Goal: Task Accomplishment & Management: Use online tool/utility

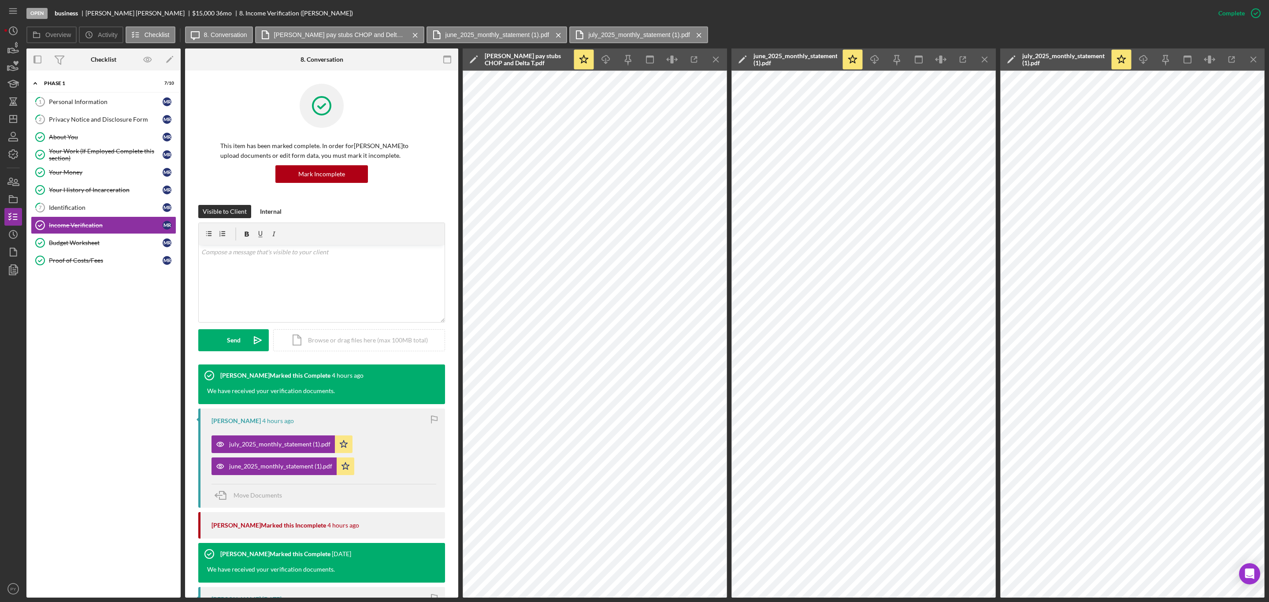
scroll to position [175, 0]
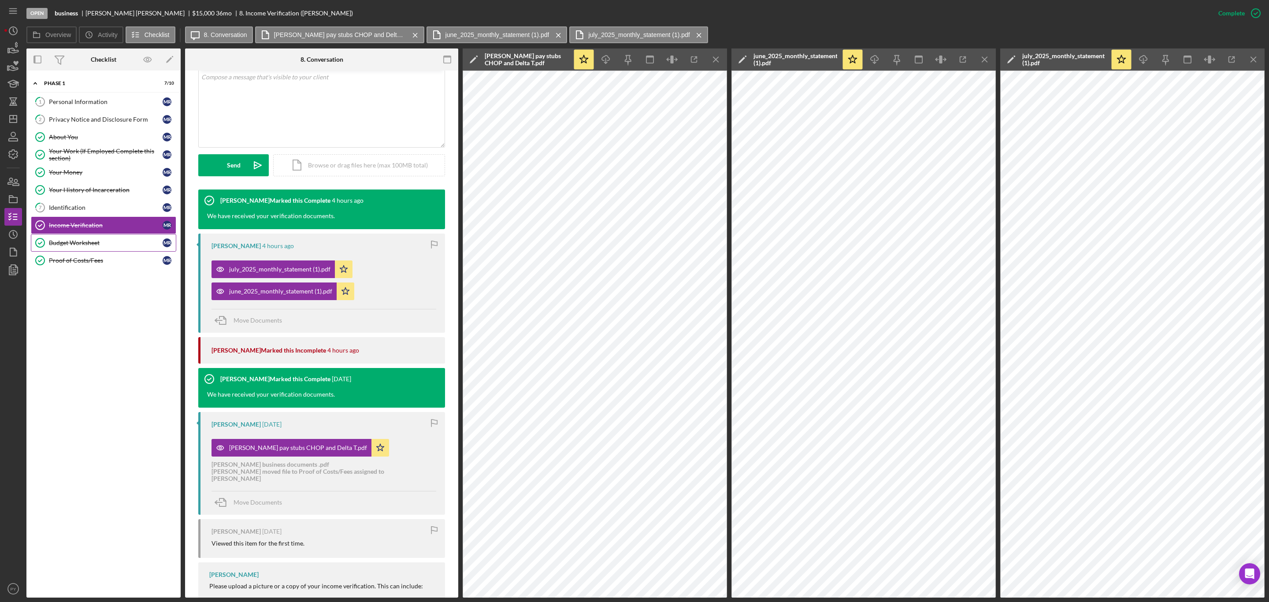
click at [114, 246] on div "Budget Worksheet" at bounding box center [106, 242] width 114 height 7
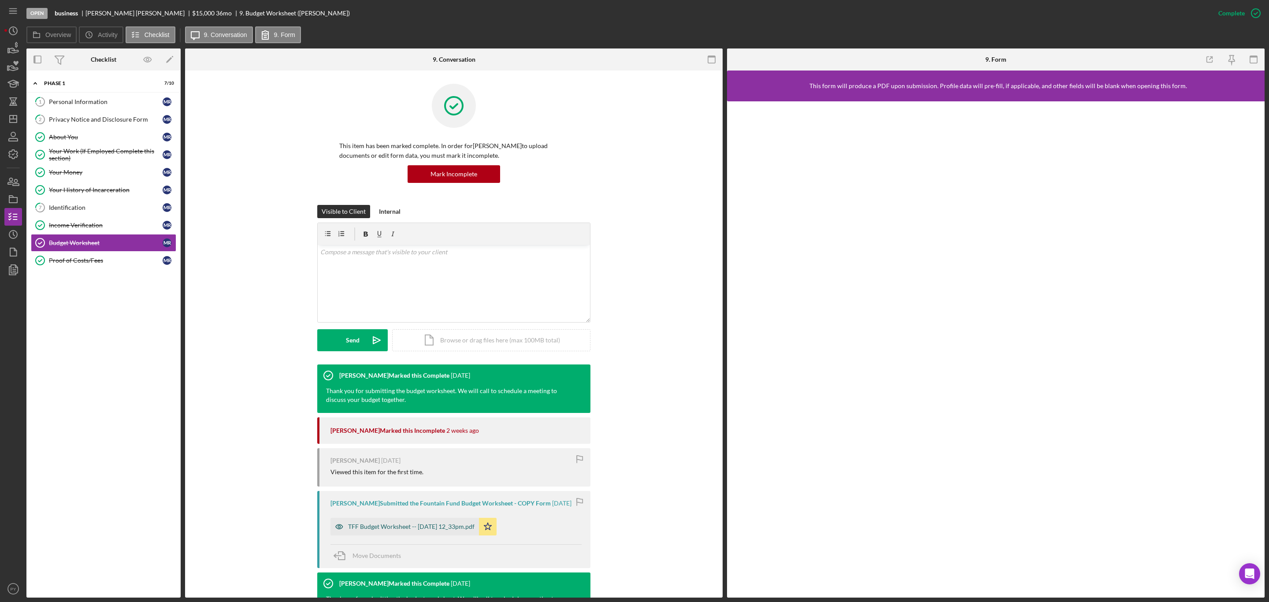
click at [363, 524] on div "TFF Budget Worksheet -- [DATE] 12_33pm.pdf" at bounding box center [411, 526] width 126 height 7
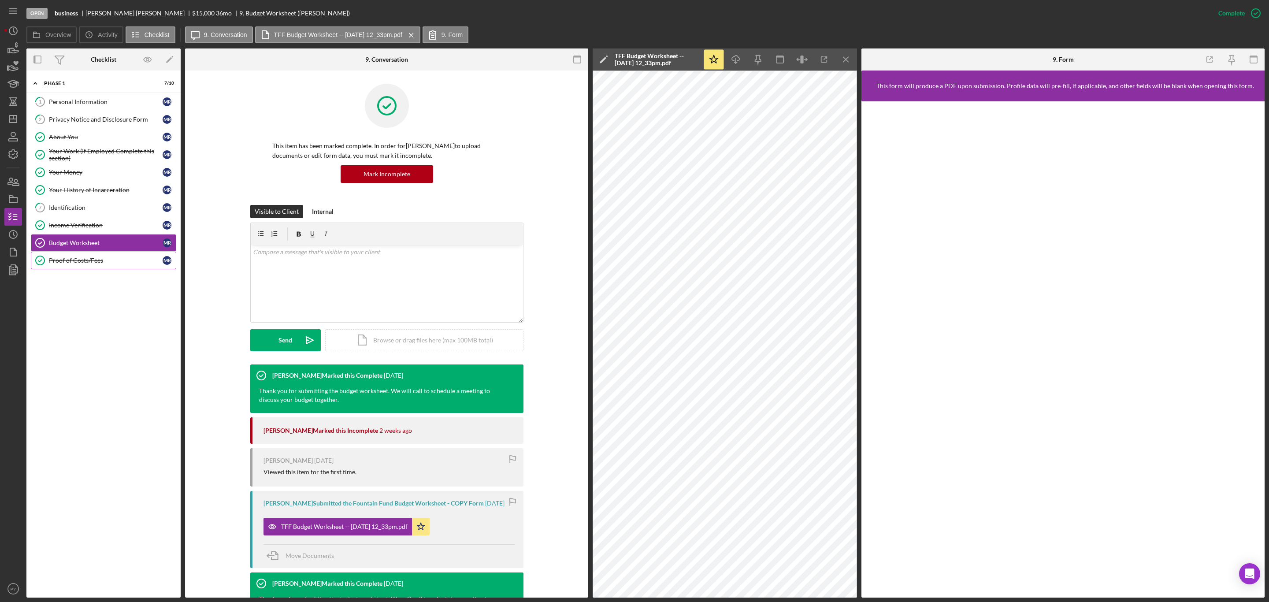
click at [97, 264] on div "Proof of Costs/Fees" at bounding box center [106, 260] width 114 height 7
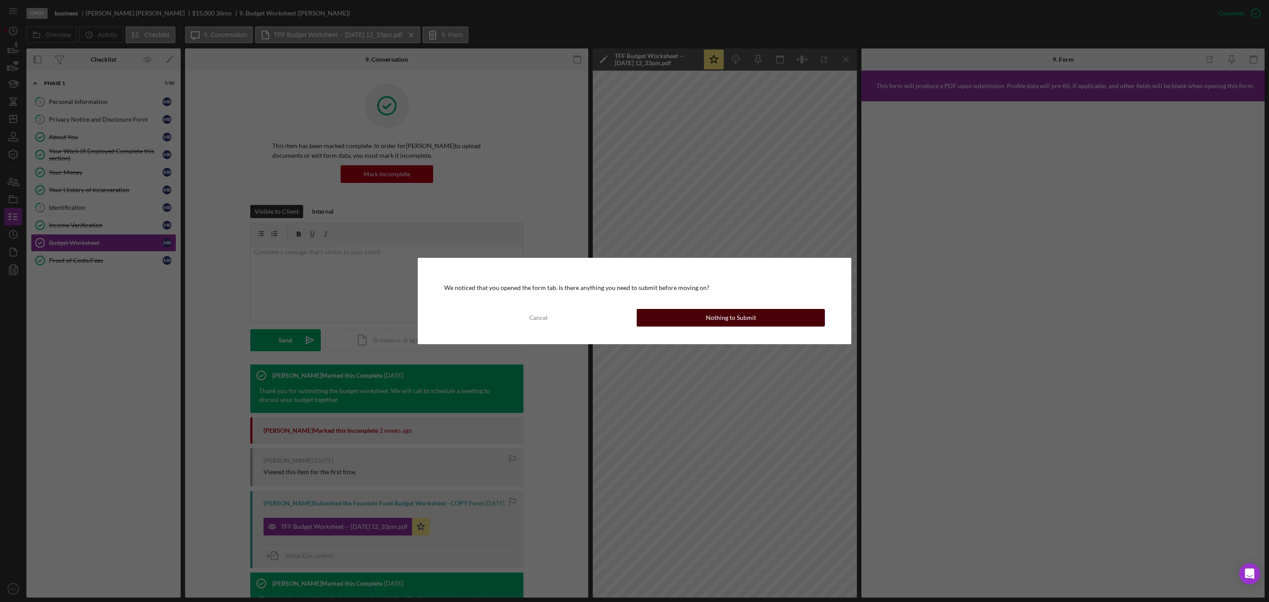
click at [658, 319] on button "Nothing to Submit" at bounding box center [731, 318] width 188 height 18
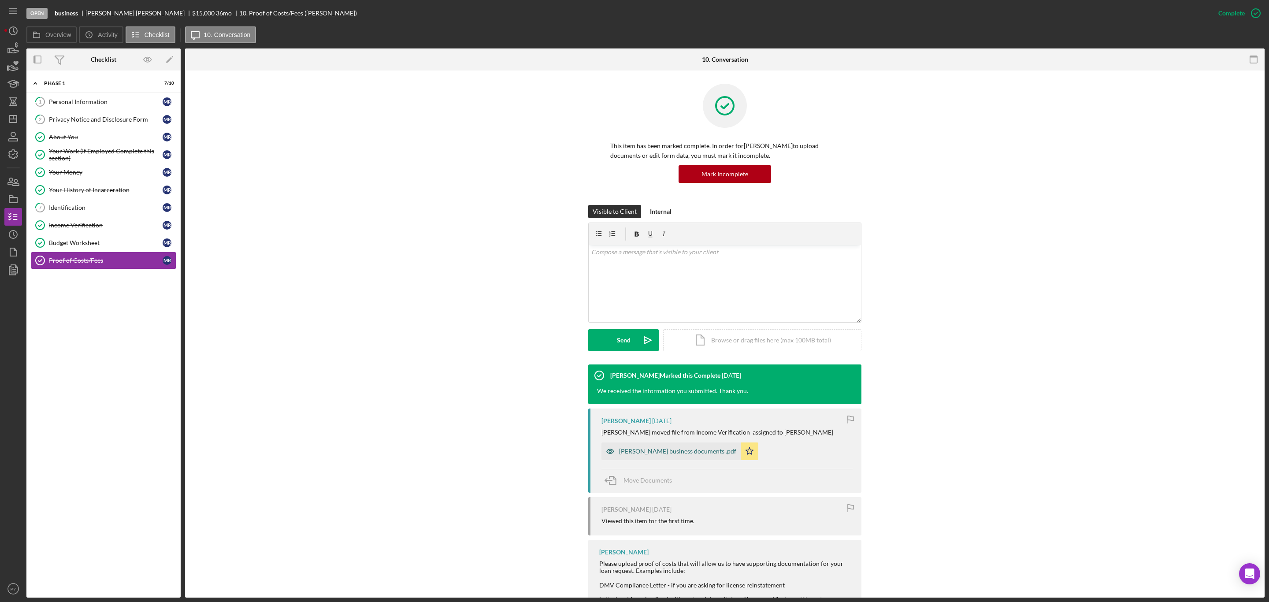
click at [645, 450] on div "[PERSON_NAME] business documents .pdf" at bounding box center [677, 451] width 117 height 7
